Goal: Task Accomplishment & Management: Complete application form

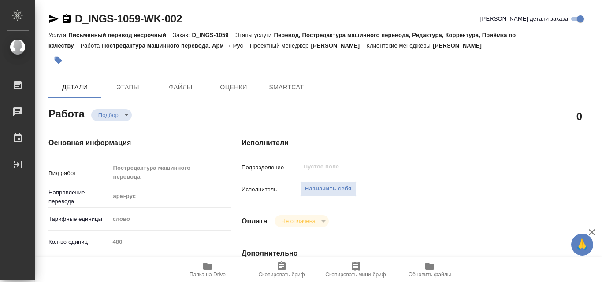
type textarea "x"
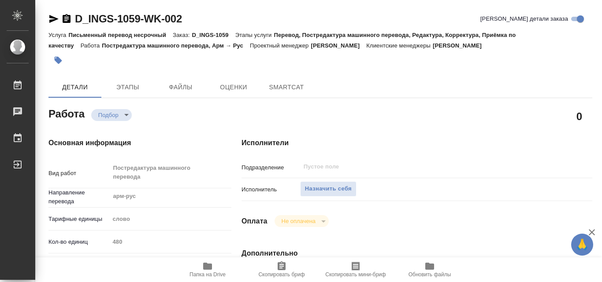
type textarea "x"
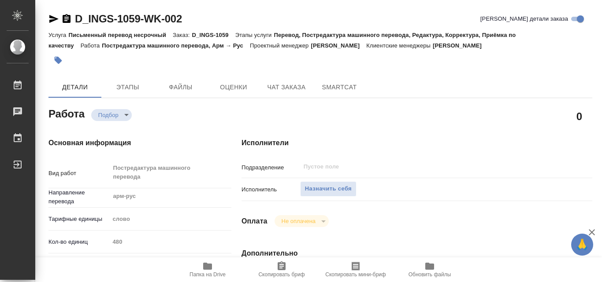
type textarea "x"
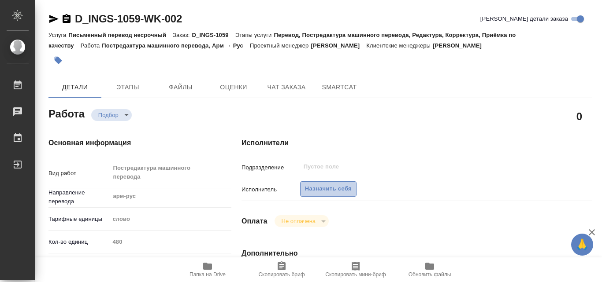
type textarea "x"
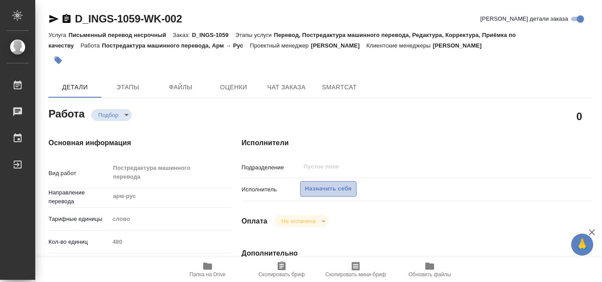
click at [340, 191] on span "Назначить себя" at bounding box center [328, 189] width 47 height 10
type textarea "x"
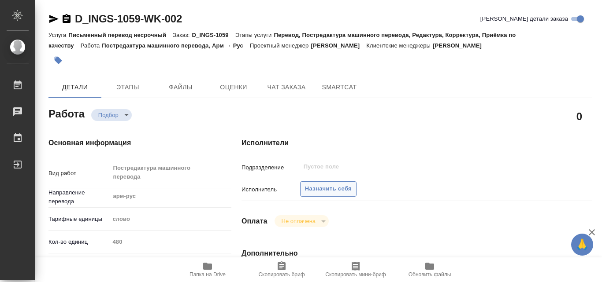
type textarea "x"
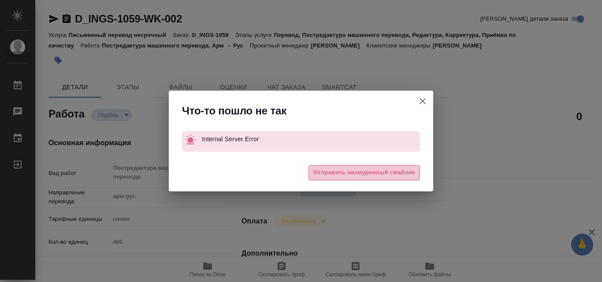
click at [352, 172] on span "Отправить нахмуренный смайлик" at bounding box center [364, 173] width 102 height 10
type textarea "x"
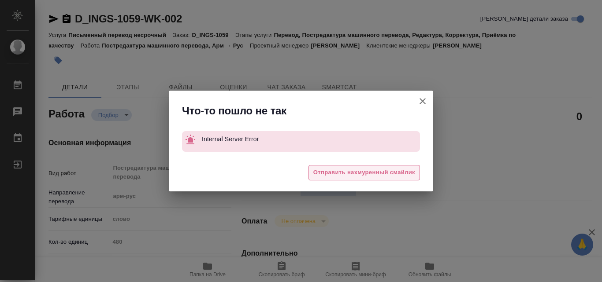
type textarea "x"
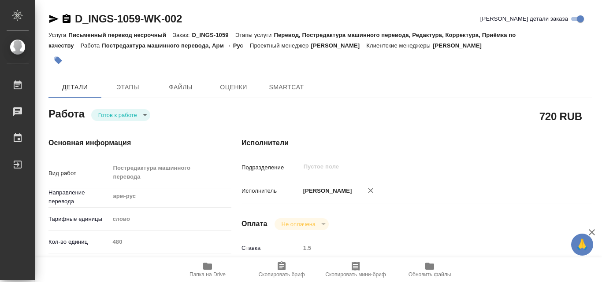
type textarea "x"
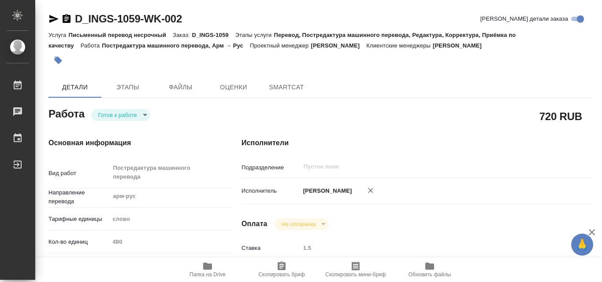
type textarea "x"
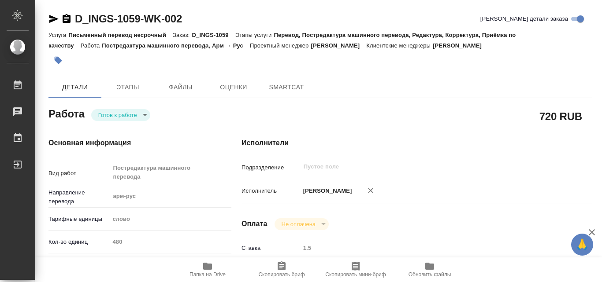
type textarea "x"
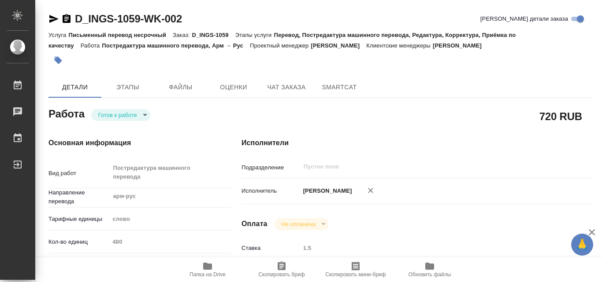
type textarea "x"
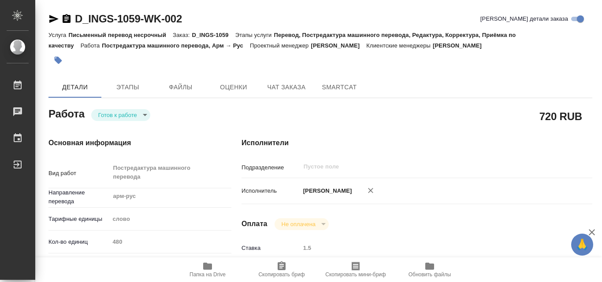
type textarea "x"
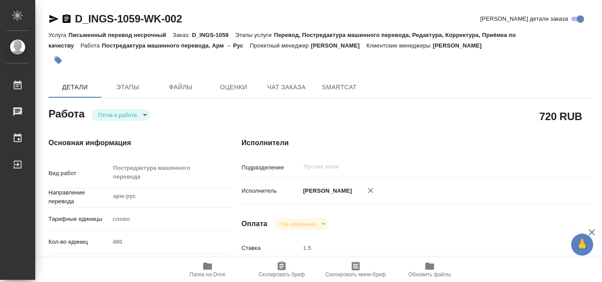
click at [508, 198] on div "[PERSON_NAME]" at bounding box center [431, 191] width 263 height 19
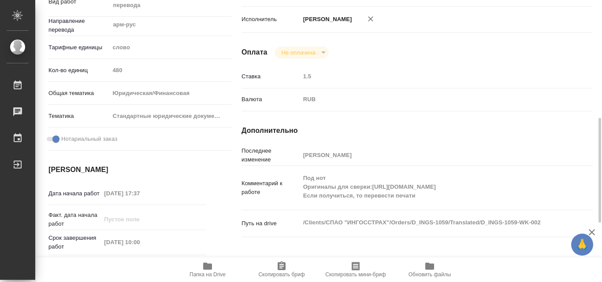
scroll to position [225, 0]
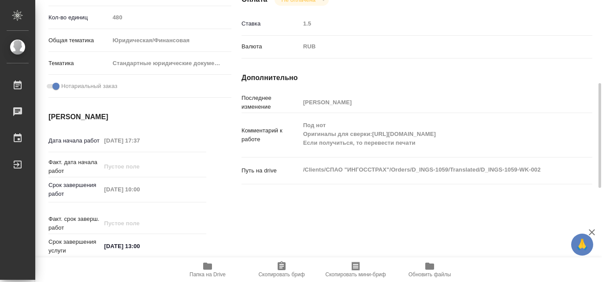
type textarea "x"
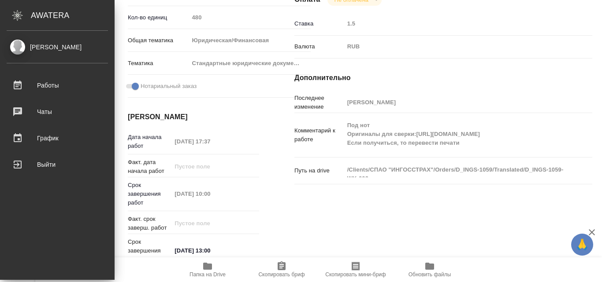
type textarea "x"
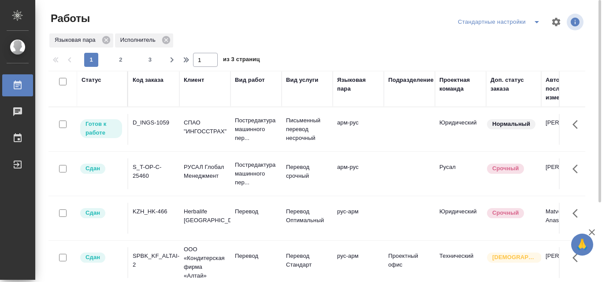
click at [454, 121] on td "Юридический" at bounding box center [460, 129] width 51 height 31
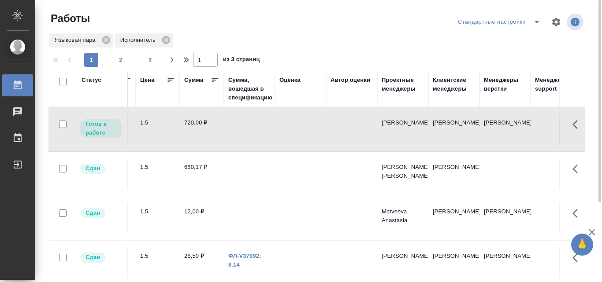
scroll to position [0, 934]
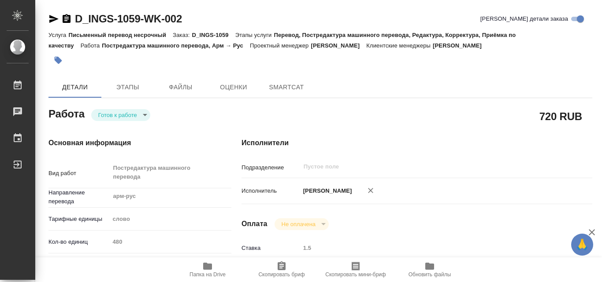
type textarea "x"
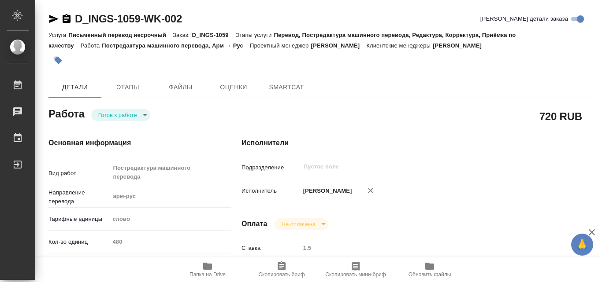
type textarea "x"
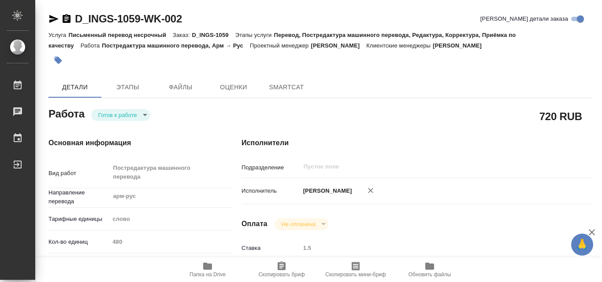
type textarea "x"
